Goal: Browse casually

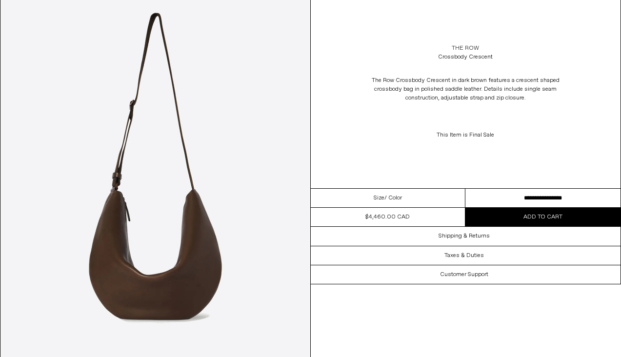
click at [459, 47] on link "The Row" at bounding box center [464, 48] width 27 height 9
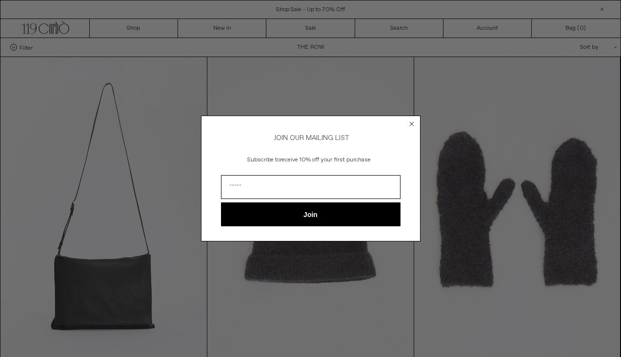
click at [410, 120] on icon "Close dialog" at bounding box center [412, 124] width 10 height 10
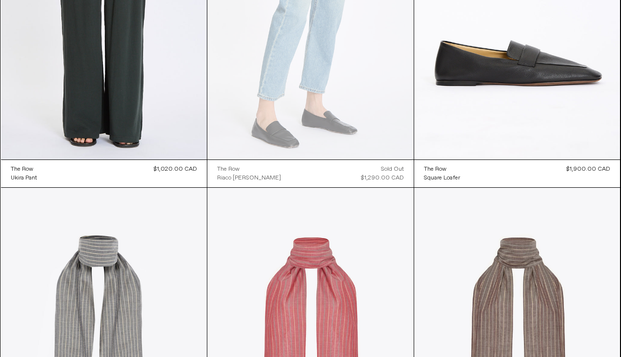
scroll to position [4256, 0]
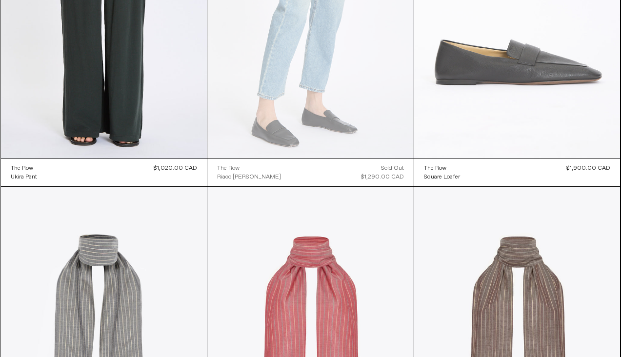
click at [458, 129] on at bounding box center [517, 3] width 206 height 309
